Goal: Task Accomplishment & Management: Complete application form

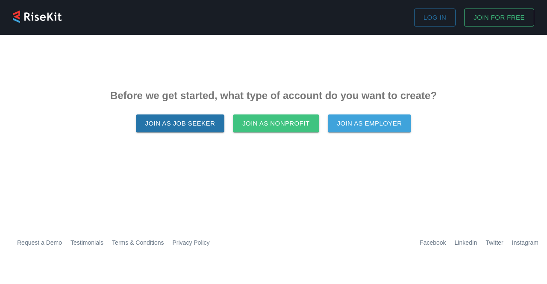
click at [199, 128] on span "Join as Job Seeker" at bounding box center [180, 123] width 70 height 11
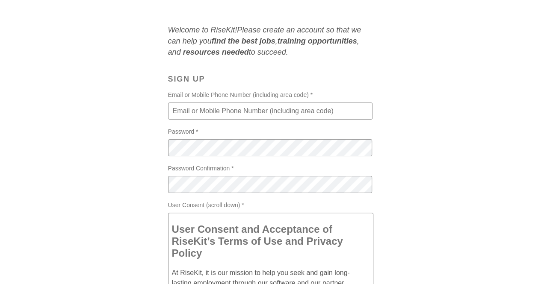
scroll to position [52, 0]
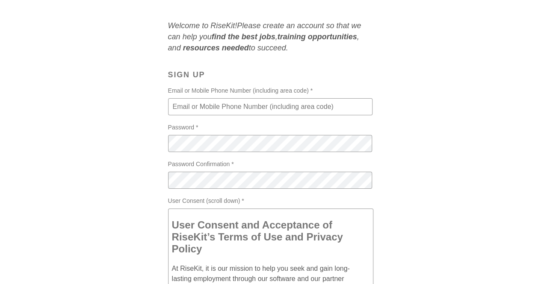
click at [351, 110] on input "Email or Mobile Phone Number (including area code) *" at bounding box center [270, 106] width 204 height 17
click at [431, 150] on div "Welcome to RiseKit! Please create an account so that we can help you find the b…" at bounding box center [270, 196] width 520 height 353
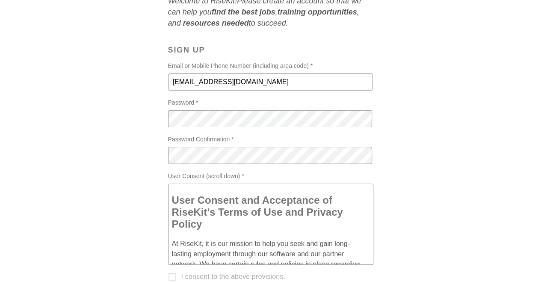
scroll to position [83, 0]
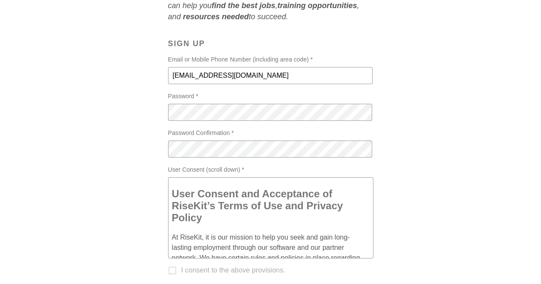
click at [338, 79] on input "[EMAIL_ADDRESS][DOMAIN_NAME]" at bounding box center [270, 75] width 204 height 17
type input "[EMAIL_ADDRESS][DOMAIN_NAME]"
click at [433, 193] on div "Welcome to RiseKit! Please create an account so that we can help you find the b…" at bounding box center [270, 165] width 520 height 353
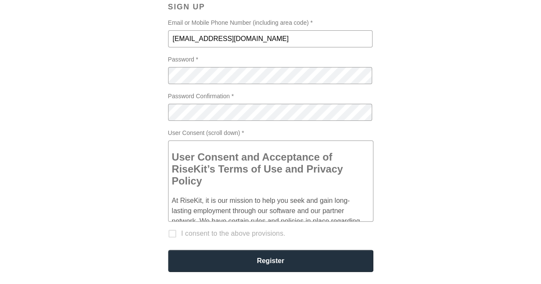
scroll to position [126, 0]
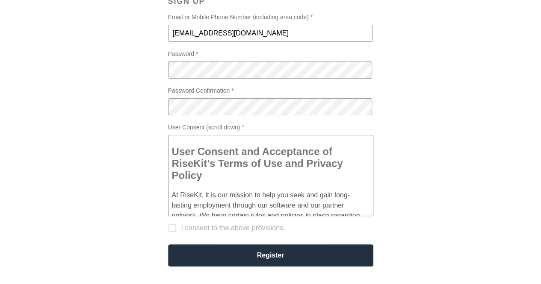
click at [406, 159] on div "Welcome to RiseKit! Please create an account so that we can help you find the b…" at bounding box center [270, 123] width 520 height 353
click at [468, 173] on div "Welcome to RiseKit! Please create an account so that we can help you find the b…" at bounding box center [270, 123] width 520 height 353
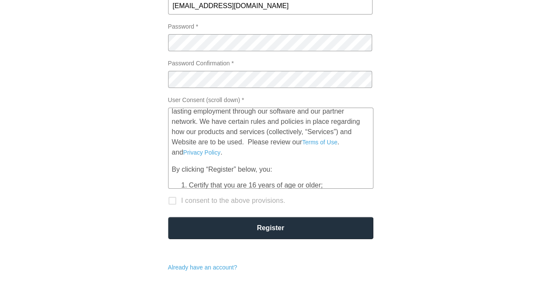
scroll to position [67, 0]
click at [175, 207] on label "I consent to the above provisions." at bounding box center [264, 201] width 203 height 24
click at [173, 200] on label "I consent to the above provisions." at bounding box center [264, 201] width 203 height 24
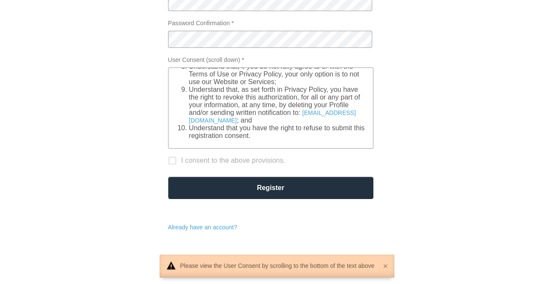
scroll to position [193, 0]
click at [173, 167] on label "I consent to the above provisions." at bounding box center [264, 161] width 203 height 24
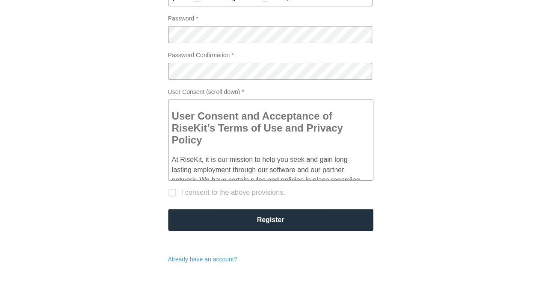
scroll to position [167, 0]
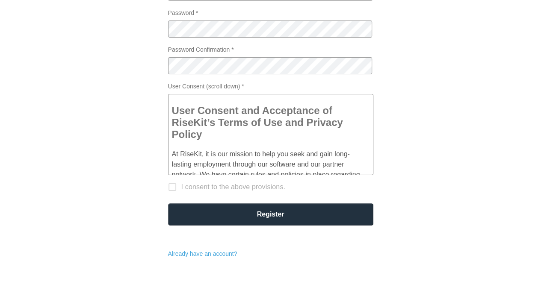
click at [175, 189] on label "I consent to the above provisions." at bounding box center [264, 187] width 203 height 24
click at [179, 185] on label "I consent to the above provisions." at bounding box center [264, 187] width 203 height 24
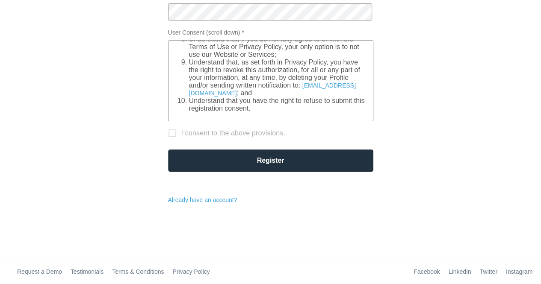
scroll to position [441, 0]
click at [177, 134] on label "I consent to the above provisions." at bounding box center [264, 133] width 203 height 24
click at [173, 136] on label "I consent to the above provisions." at bounding box center [264, 133] width 203 height 24
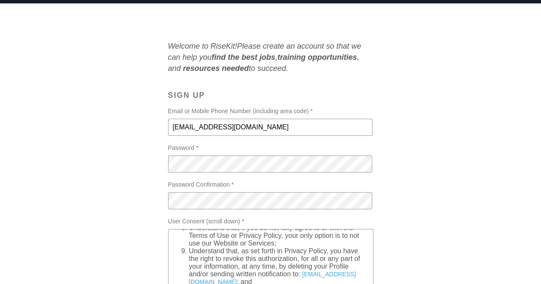
scroll to position [0, 0]
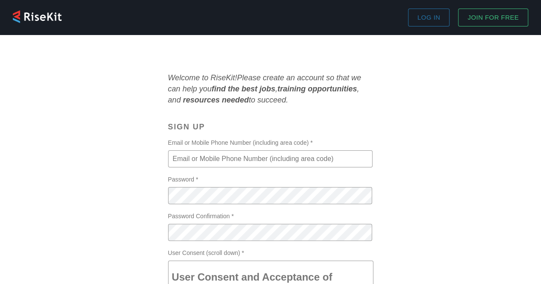
click at [344, 152] on input "Email or Mobile Phone Number (including area code) *" at bounding box center [270, 158] width 204 height 17
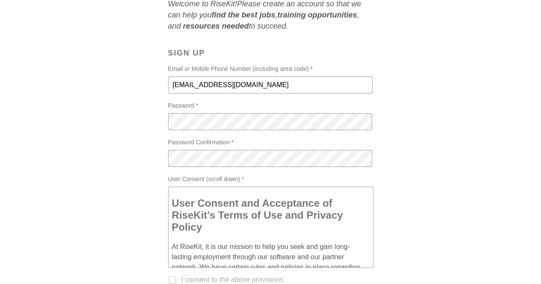
scroll to position [73, 0]
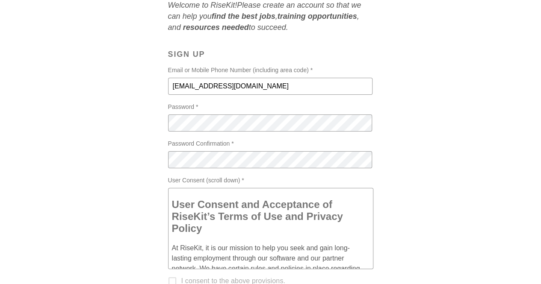
click at [445, 184] on div "Welcome to RiseKit! Please create an account so that we can help you find the b…" at bounding box center [270, 185] width 520 height 371
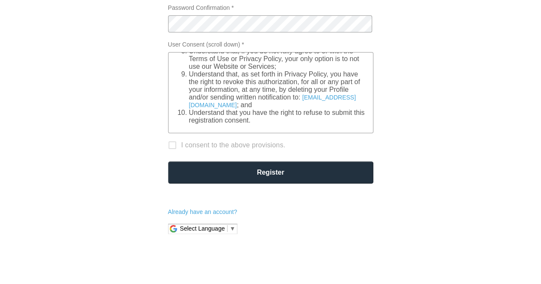
scroll to position [210, 0]
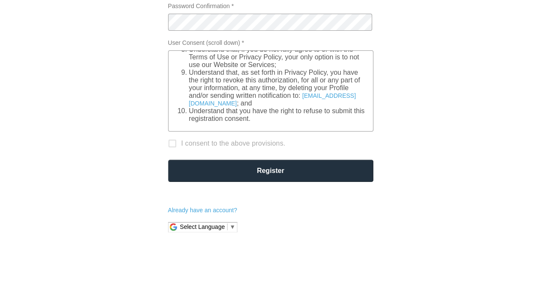
click at [520, 64] on div "Welcome to RiseKit! Please create an account so that we can help you find the b…" at bounding box center [270, 47] width 520 height 371
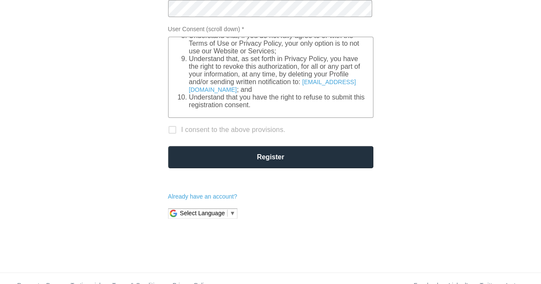
scroll to position [238, 0]
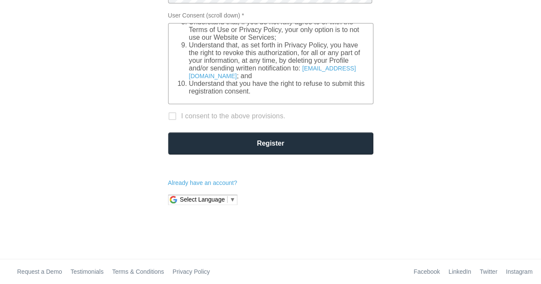
click at [224, 200] on link "Select Language ​ ▼" at bounding box center [208, 199] width 56 height 7
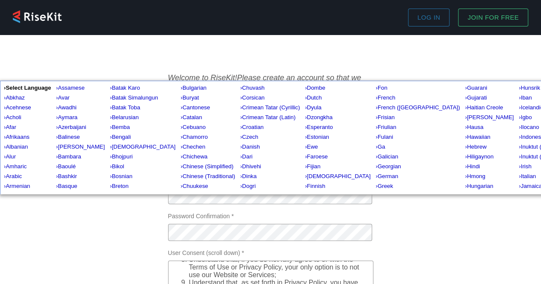
click at [485, 235] on div "Welcome to RiseKit! Please create an account so that we can help you find the b…" at bounding box center [270, 257] width 520 height 371
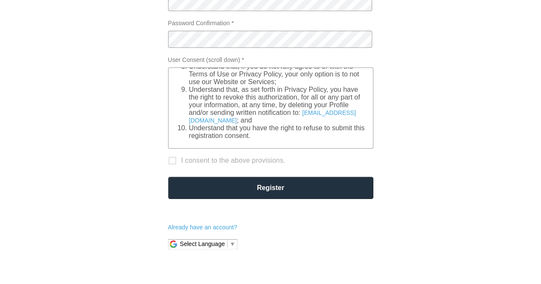
scroll to position [238, 0]
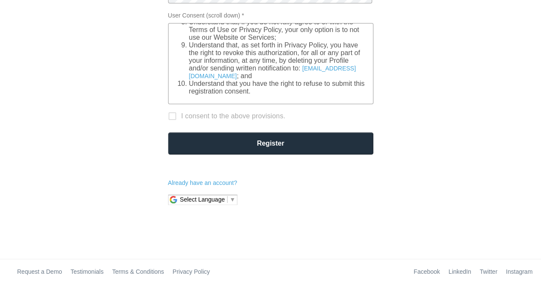
click at [306, 173] on form "Welcome to RiseKit! Please create an account so that we can help you find the b…" at bounding box center [270, 20] width 205 height 371
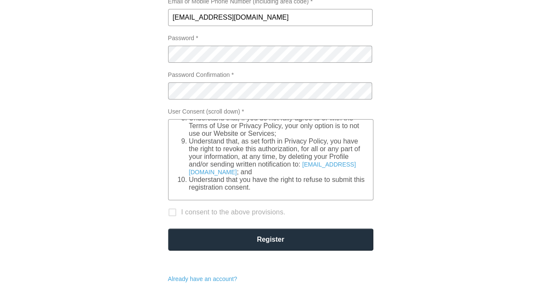
scroll to position [141, 0]
click at [356, 21] on input "[EMAIL_ADDRESS][DOMAIN_NAME]" at bounding box center [270, 17] width 204 height 17
click at [175, 219] on label "I consent to the above provisions." at bounding box center [264, 213] width 203 height 24
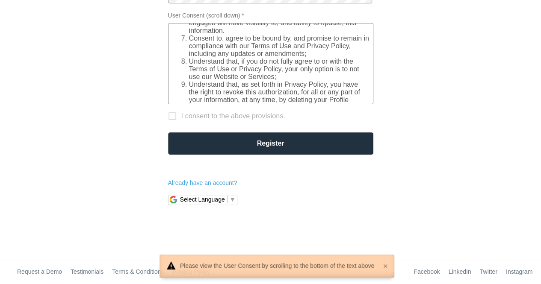
scroll to position [441, 0]
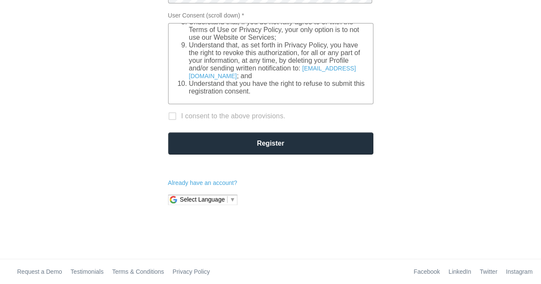
click at [179, 117] on label "I consent to the above provisions." at bounding box center [264, 116] width 203 height 24
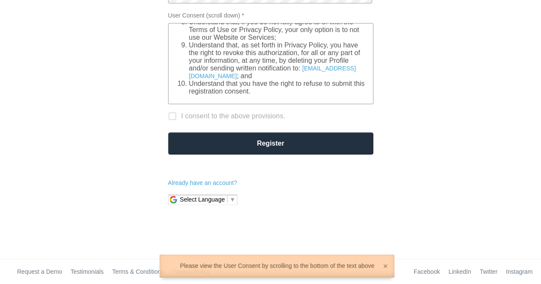
click at [176, 118] on label "I consent to the above provisions." at bounding box center [264, 116] width 203 height 24
click at [171, 121] on label "I consent to the above provisions." at bounding box center [264, 116] width 203 height 24
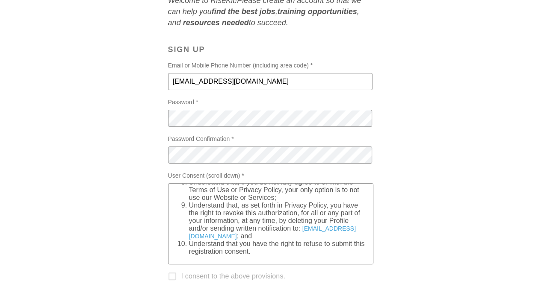
scroll to position [78, 0]
click at [353, 82] on input "[EMAIL_ADDRESS][DOMAIN_NAME]" at bounding box center [270, 81] width 204 height 17
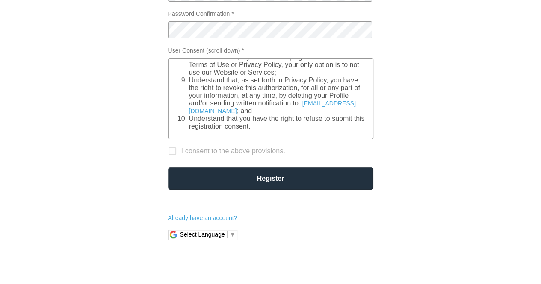
type input "[EMAIL_ADDRESS][DOMAIN_NAME]"
click at [417, 132] on div "Welcome to RiseKit! Please create an account so that we can help you find the b…" at bounding box center [270, 55] width 520 height 371
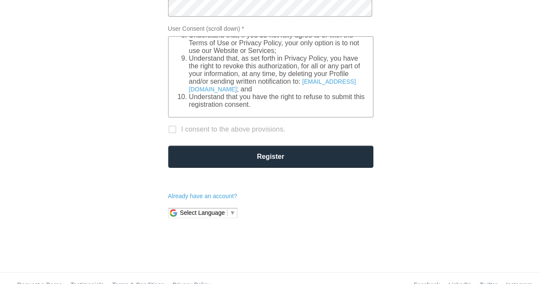
scroll to position [238, 0]
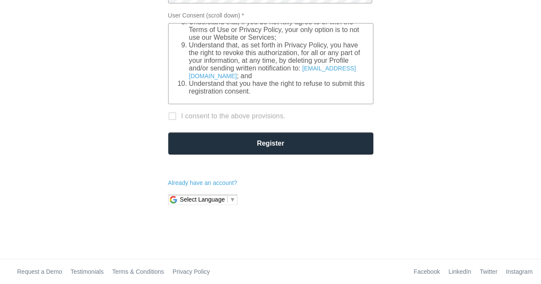
click at [171, 118] on label "I consent to the above provisions." at bounding box center [264, 116] width 203 height 24
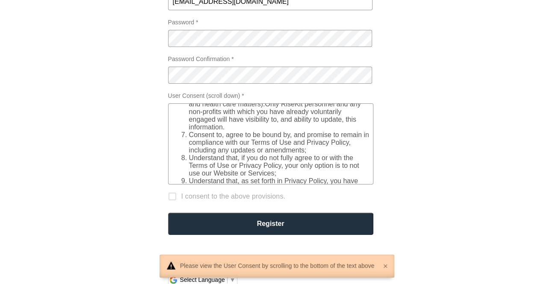
scroll to position [379, 0]
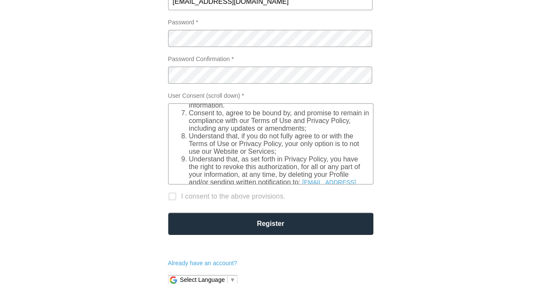
click at [421, 103] on div "Welcome to RiseKit! Please create an account so that we can help you find the b…" at bounding box center [270, 100] width 520 height 371
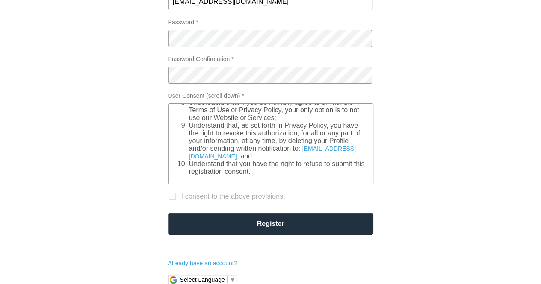
scroll to position [238, 0]
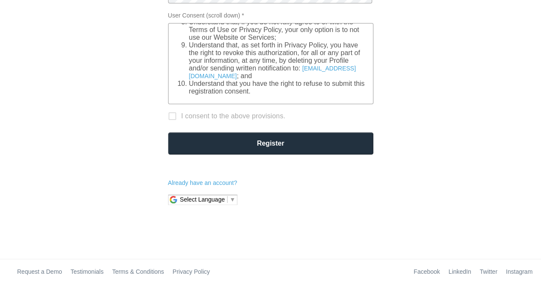
click at [178, 118] on label "I consent to the above provisions." at bounding box center [264, 116] width 203 height 24
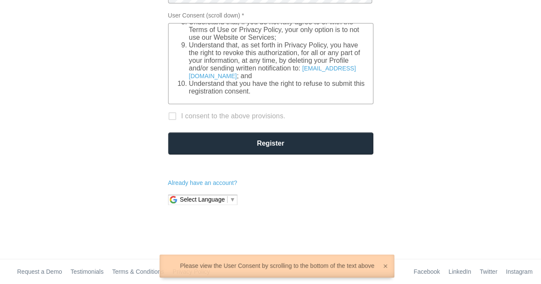
click at [177, 117] on label "I consent to the above provisions." at bounding box center [264, 116] width 203 height 24
